Goal: Task Accomplishment & Management: Complete application form

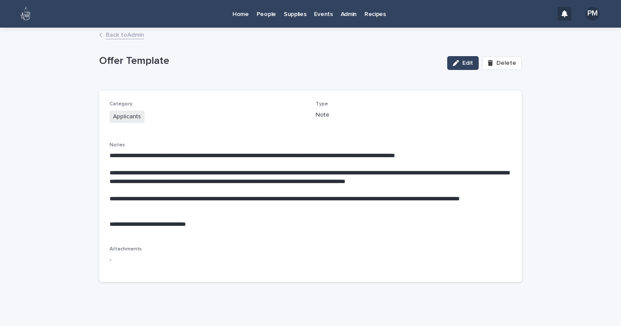
click at [243, 14] on p "Home" at bounding box center [240, 9] width 16 height 18
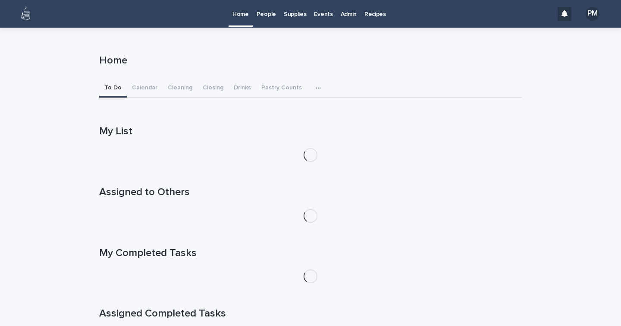
click at [273, 16] on p "People" at bounding box center [266, 9] width 19 height 18
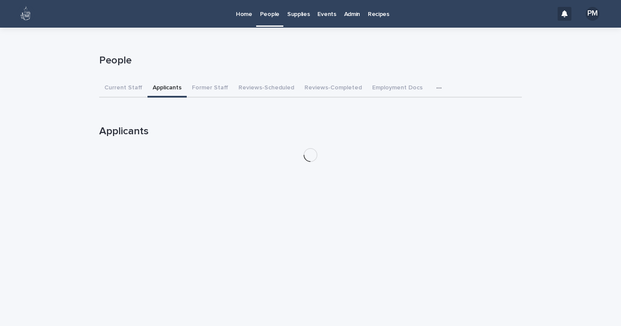
click at [170, 90] on button "Applicants" at bounding box center [167, 88] width 39 height 18
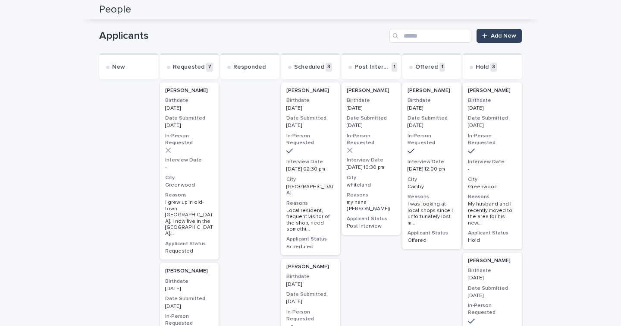
scroll to position [97, 0]
click at [376, 179] on div "whiteland" at bounding box center [371, 183] width 49 height 8
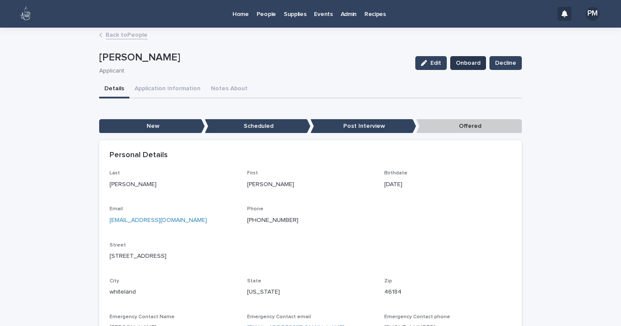
click at [468, 61] on span "Onboard" at bounding box center [468, 63] width 25 height 9
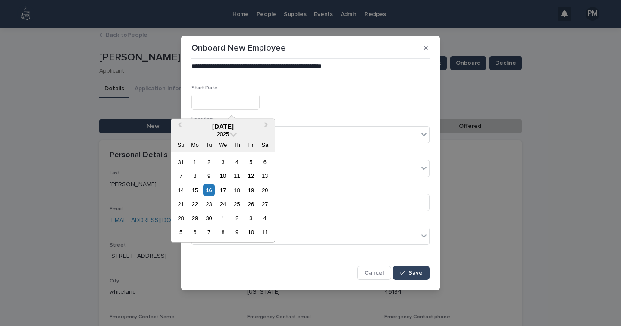
click at [209, 102] on input "text" at bounding box center [225, 101] width 68 height 15
click at [223, 202] on div "24" at bounding box center [223, 204] width 12 height 12
type input "**********"
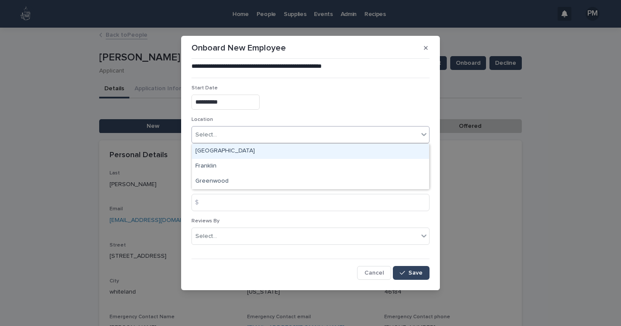
click at [209, 133] on div "Select..." at bounding box center [206, 134] width 22 height 9
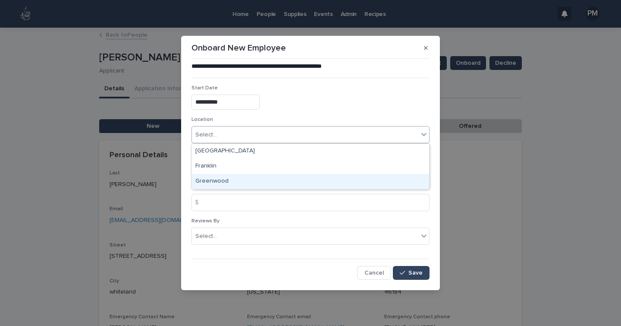
click at [211, 185] on div "Greenwood" at bounding box center [310, 181] width 237 height 15
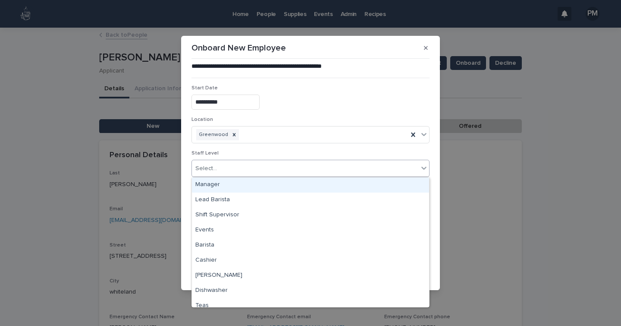
click at [214, 170] on div "Select..." at bounding box center [206, 168] width 22 height 9
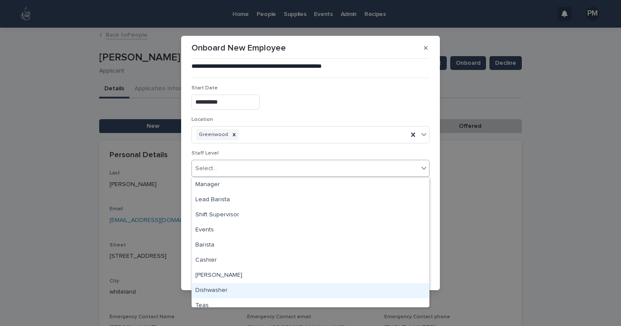
click at [205, 292] on div "Dishwasher" at bounding box center [310, 290] width 237 height 15
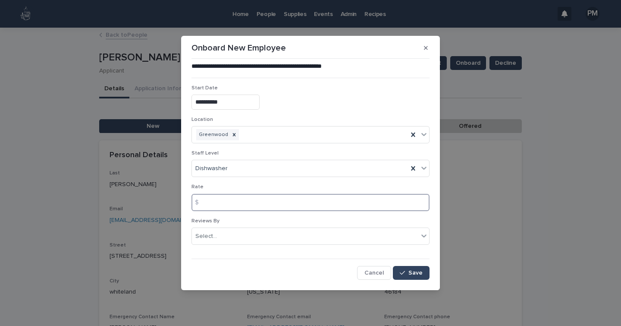
click at [247, 207] on input at bounding box center [310, 202] width 238 height 17
type input "****"
click at [404, 267] on button "Save" at bounding box center [411, 273] width 37 height 14
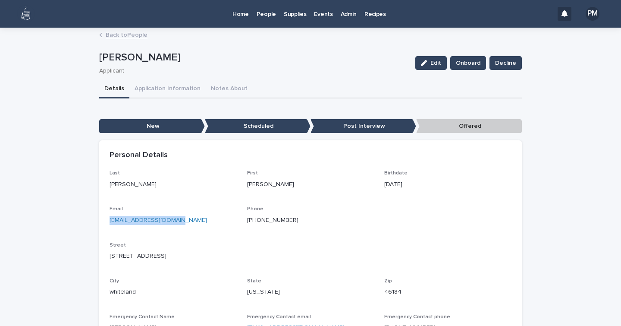
drag, startPoint x: 178, startPoint y: 217, endPoint x: 106, endPoint y: 232, distance: 73.5
click at [106, 232] on div "Last [PERSON_NAME] First [PERSON_NAME] Birthdate [DEMOGRAPHIC_DATA] Email [EMAI…" at bounding box center [310, 259] width 423 height 179
copy link "[EMAIL_ADDRESS][DOMAIN_NAME]"
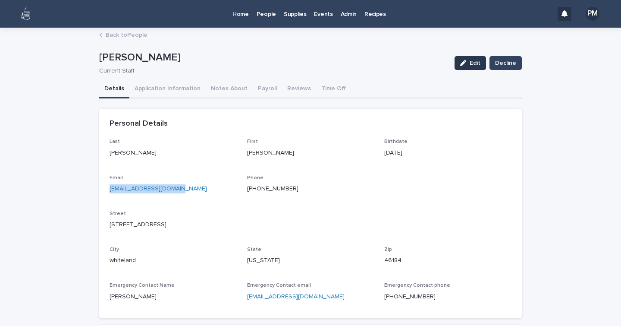
click at [471, 58] on button "Edit" at bounding box center [470, 63] width 31 height 14
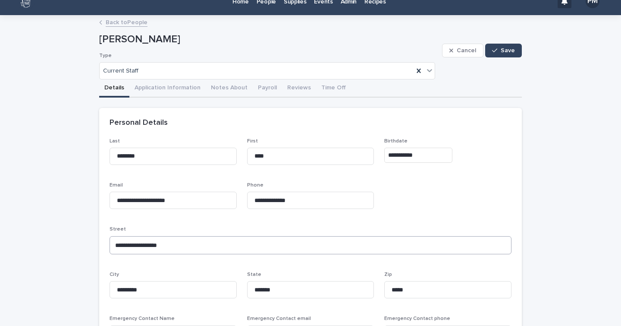
scroll to position [13, 0]
drag, startPoint x: 195, startPoint y: 201, endPoint x: 91, endPoint y: 193, distance: 104.6
paste input "**********"
type input "**********"
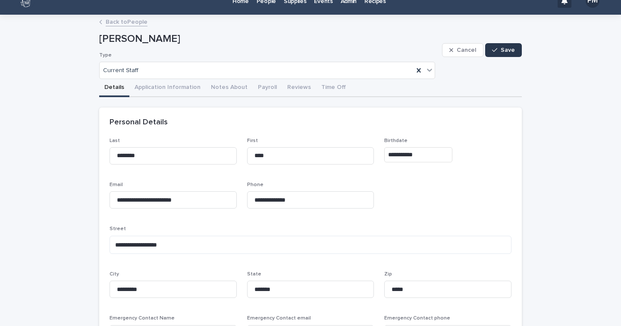
click at [504, 52] on span "Save" at bounding box center [508, 50] width 14 height 6
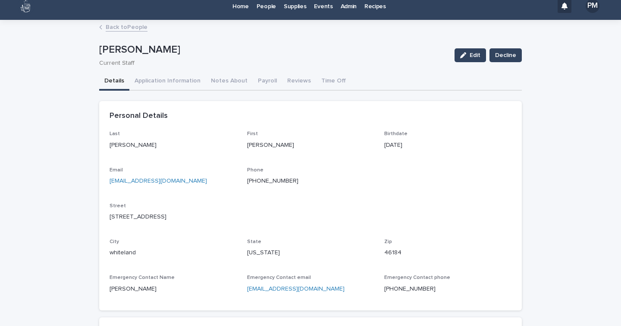
scroll to position [0, 0]
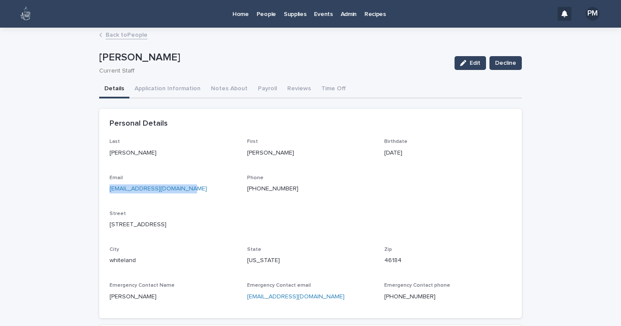
drag, startPoint x: 204, startPoint y: 185, endPoint x: 104, endPoint y: 191, distance: 99.8
click at [104, 191] on div "Last [PERSON_NAME] First [PERSON_NAME] Birthdate [DEMOGRAPHIC_DATA] Email [EMAI…" at bounding box center [310, 227] width 423 height 179
drag, startPoint x: 290, startPoint y: 190, endPoint x: 244, endPoint y: 193, distance: 45.8
click at [247, 193] on div "Phone [PHONE_NUMBER]" at bounding box center [310, 187] width 127 height 25
copy link "[PHONE_NUMBER]"
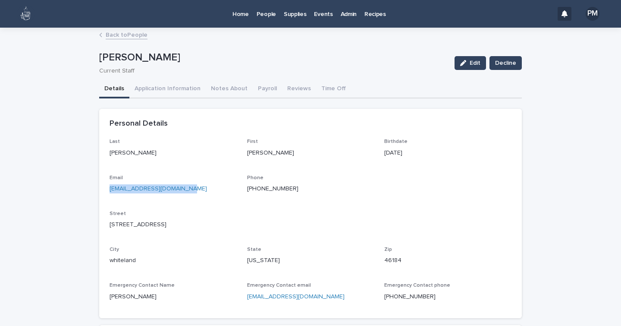
drag, startPoint x: 192, startPoint y: 191, endPoint x: 102, endPoint y: 194, distance: 90.6
click at [102, 194] on div "Last [PERSON_NAME] First [PERSON_NAME] Birthdate [DEMOGRAPHIC_DATA] Email [EMAI…" at bounding box center [310, 227] width 423 height 179
copy link "[EMAIL_ADDRESS][DOMAIN_NAME]"
